Goal: Find specific page/section: Find specific page/section

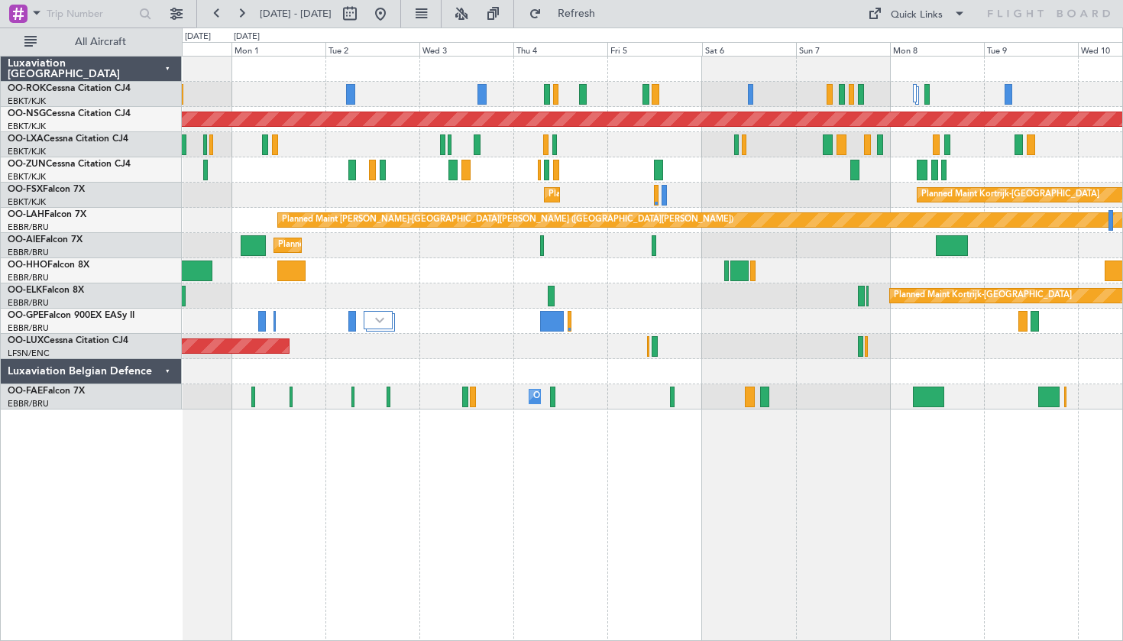
click at [401, 21] on fb-range-datepicker "[DATE] - [DATE]" at bounding box center [298, 13] width 205 height 27
click at [393, 18] on button at bounding box center [380, 14] width 24 height 24
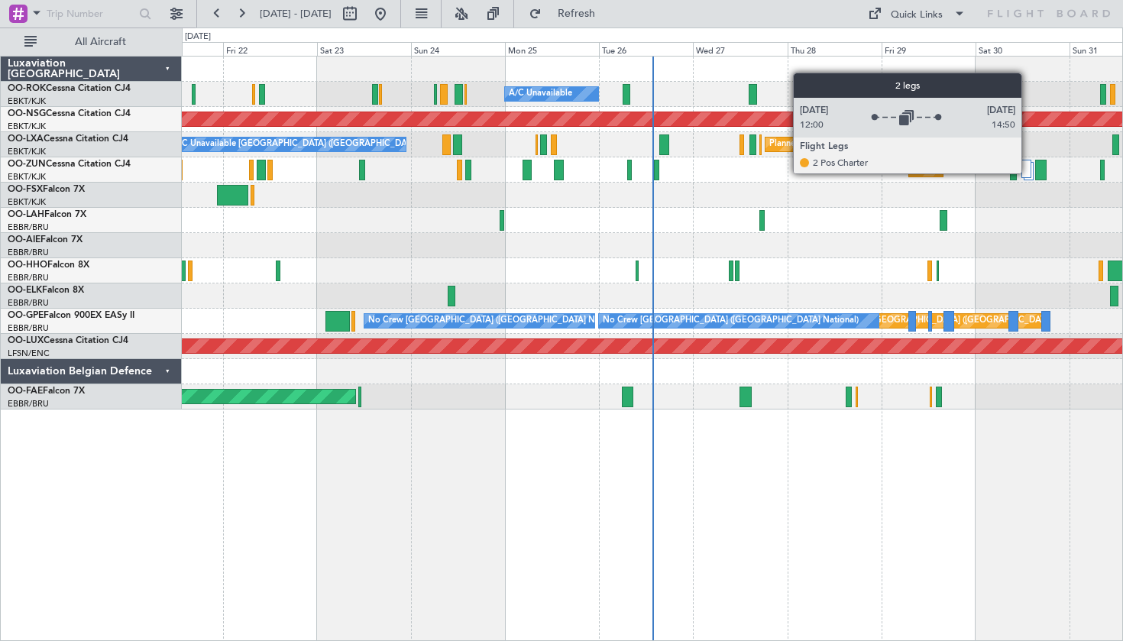
click at [1028, 173] on div at bounding box center [1025, 169] width 9 height 18
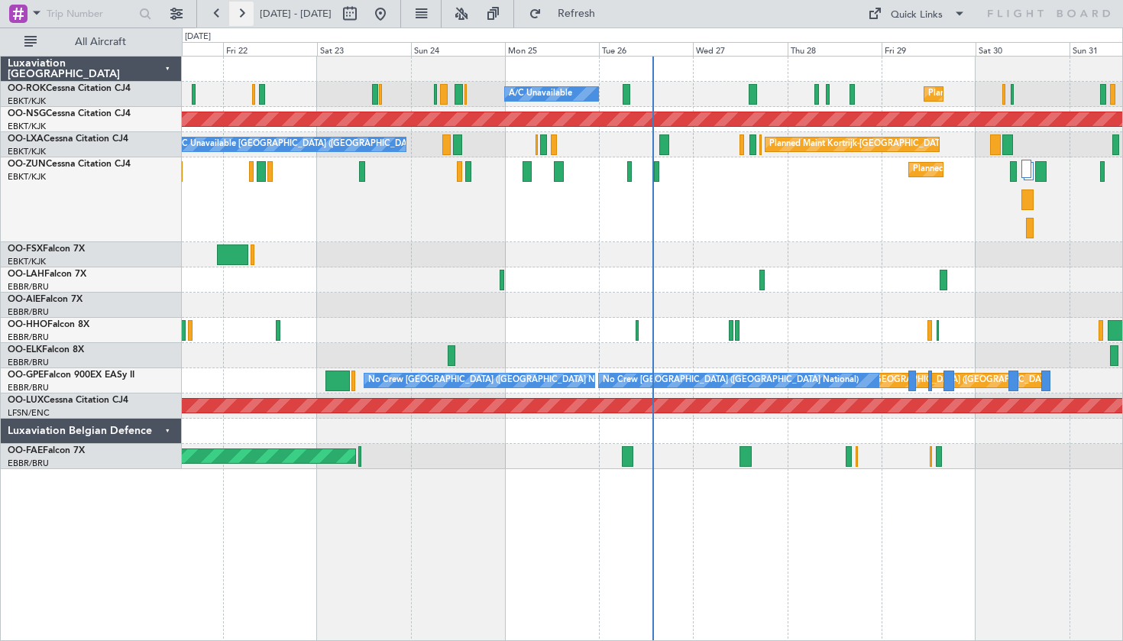
click at [246, 17] on button at bounding box center [241, 14] width 24 height 24
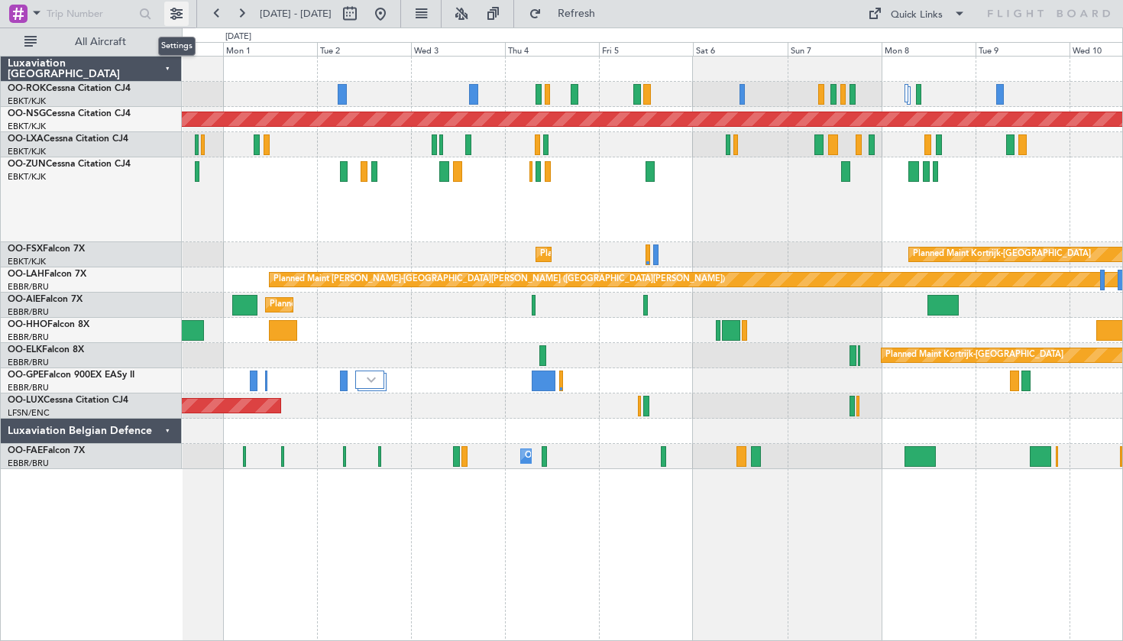
click at [175, 8] on button at bounding box center [176, 14] width 24 height 24
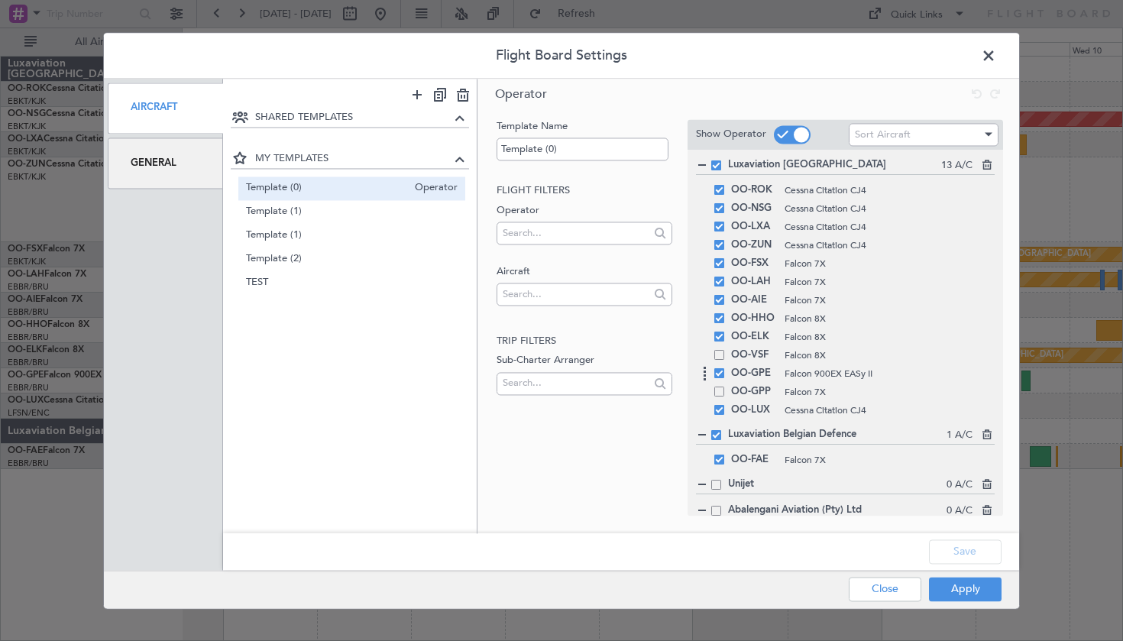
click at [727, 376] on div "OO-GPE Falcon 900EX EASy II" at bounding box center [845, 373] width 299 height 18
click at [720, 378] on div "OO-GPE Falcon 900EX EASy II" at bounding box center [845, 373] width 299 height 18
click at [720, 408] on span at bounding box center [719, 410] width 10 height 10
click at [725, 405] on input "checkbox" at bounding box center [725, 405] width 0 height 0
click at [721, 380] on div "OO-GPE Falcon 900EX EASy II" at bounding box center [845, 373] width 299 height 18
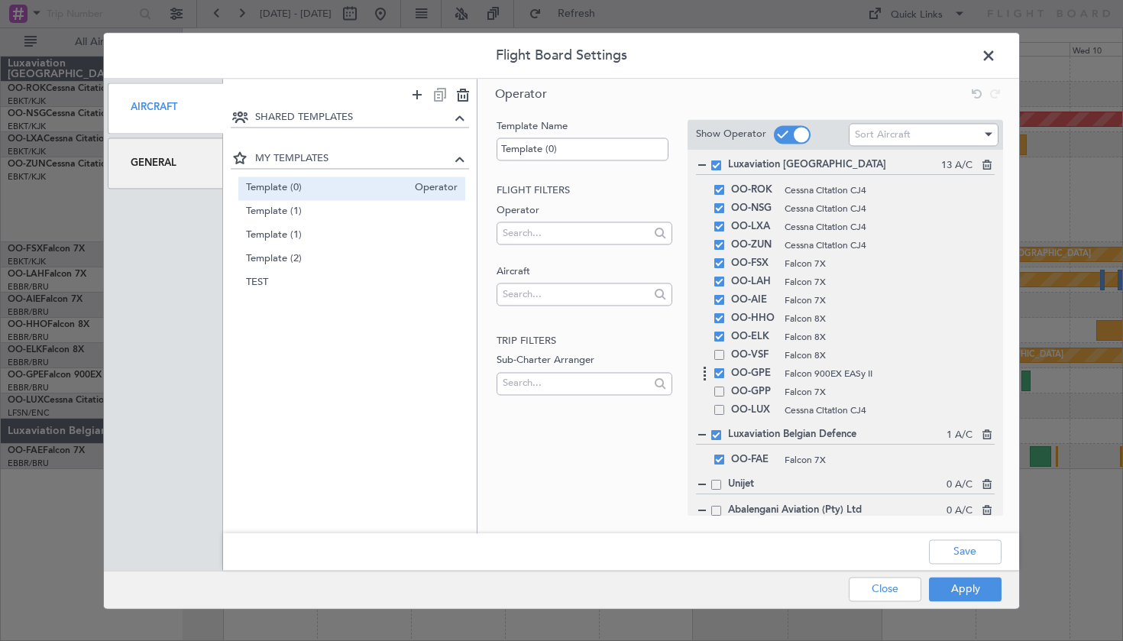
click at [720, 370] on span at bounding box center [719, 373] width 10 height 10
click at [725, 368] on input "checkbox" at bounding box center [725, 368] width 0 height 0
click at [988, 584] on button "Apply" at bounding box center [965, 589] width 73 height 24
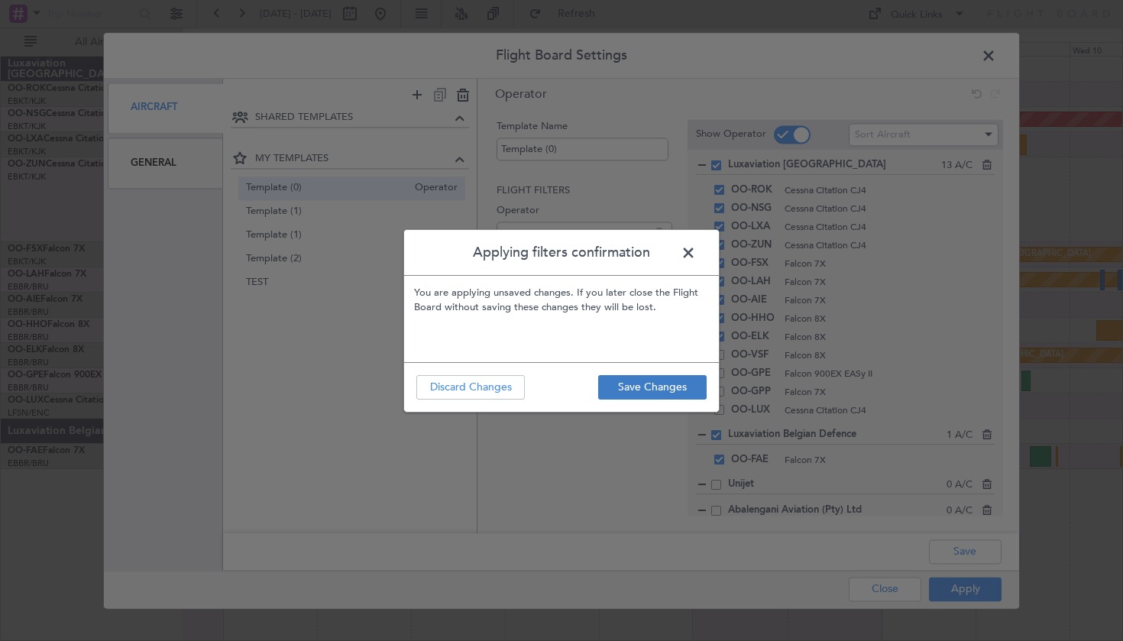
click at [685, 396] on button "Save Changes" at bounding box center [652, 387] width 108 height 24
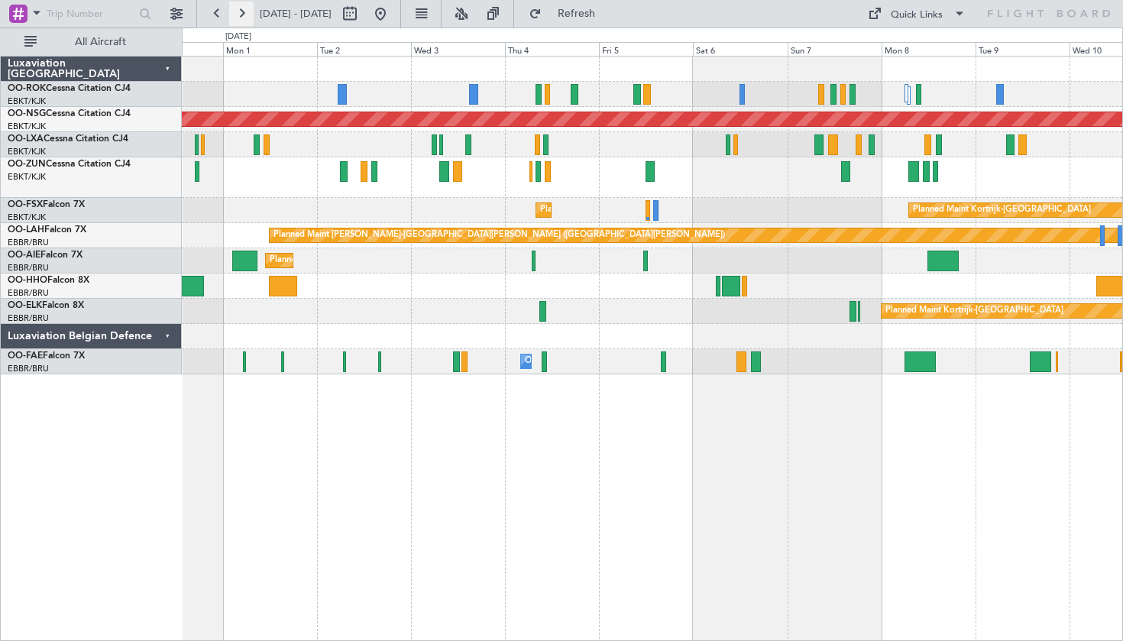
click at [238, 10] on button at bounding box center [241, 14] width 24 height 24
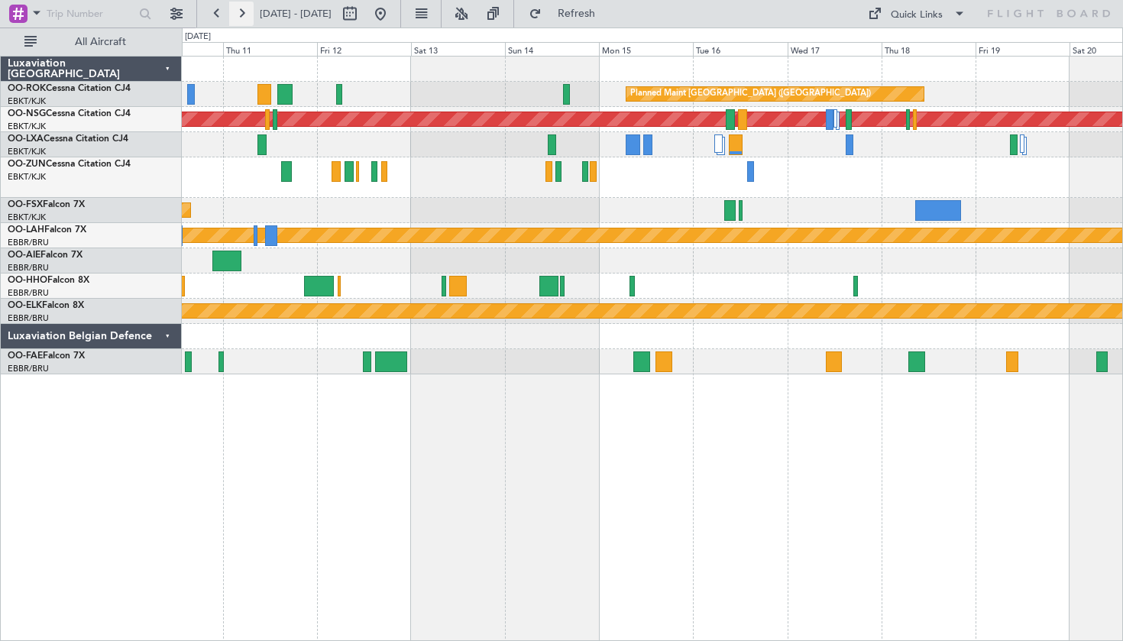
click at [238, 10] on button at bounding box center [241, 14] width 24 height 24
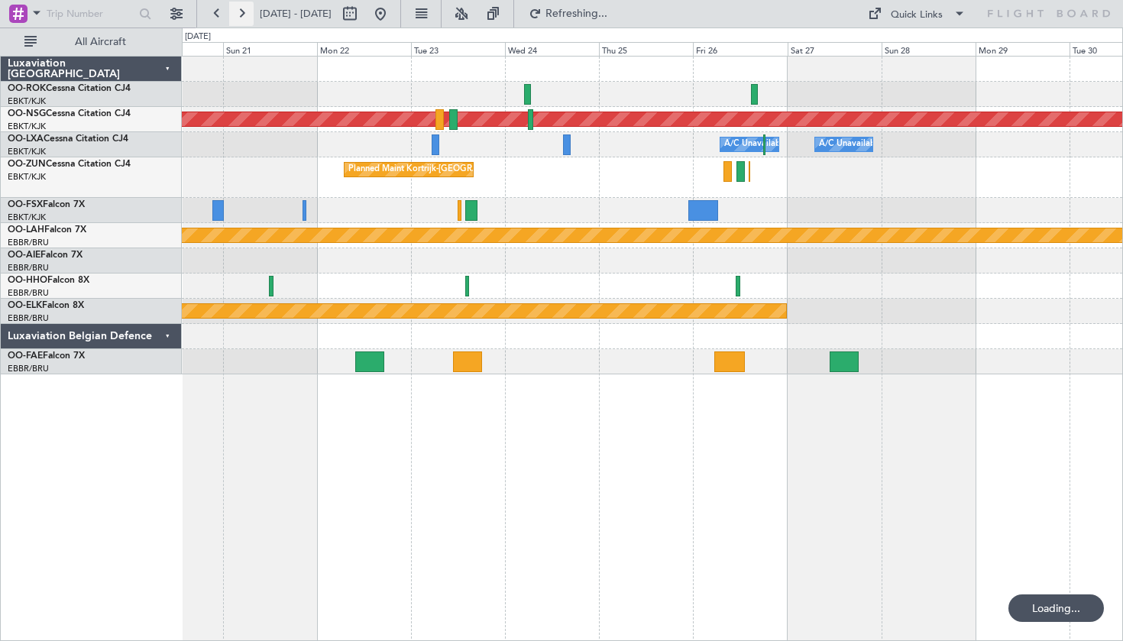
click at [238, 10] on button at bounding box center [241, 14] width 24 height 24
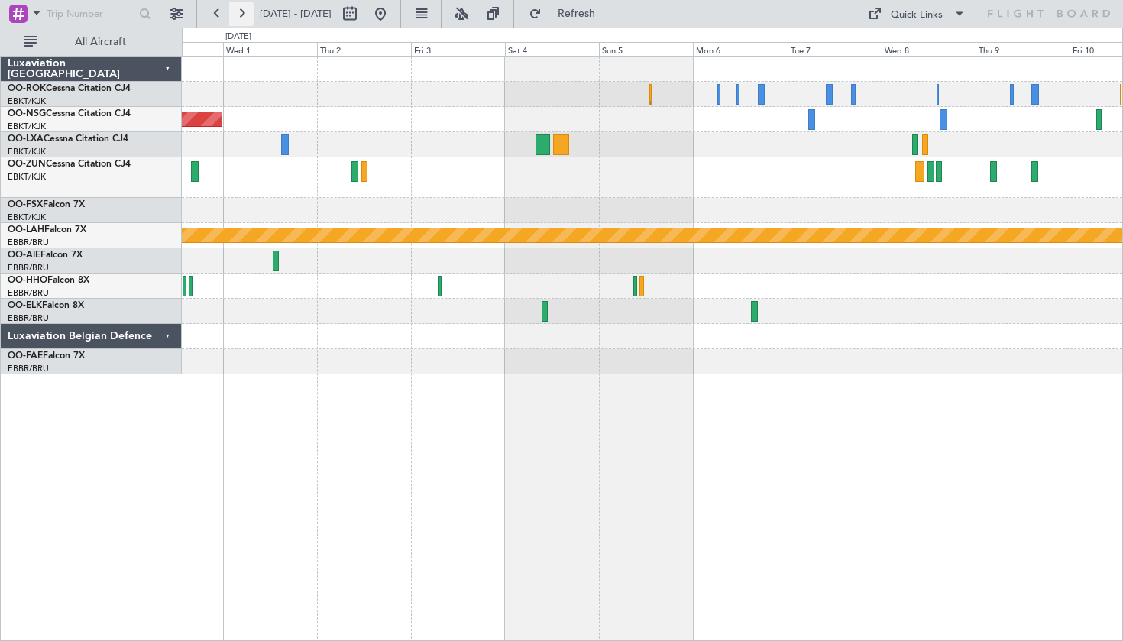
click at [238, 10] on button at bounding box center [241, 14] width 24 height 24
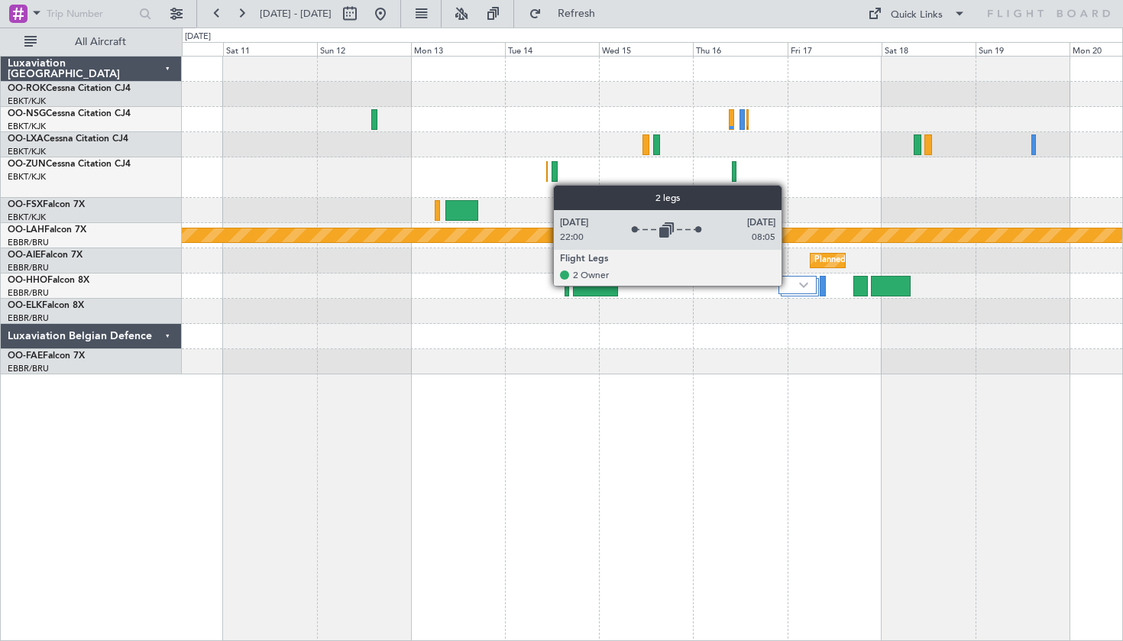
click at [788, 285] on div at bounding box center [796, 285] width 37 height 18
